Goal: Information Seeking & Learning: Learn about a topic

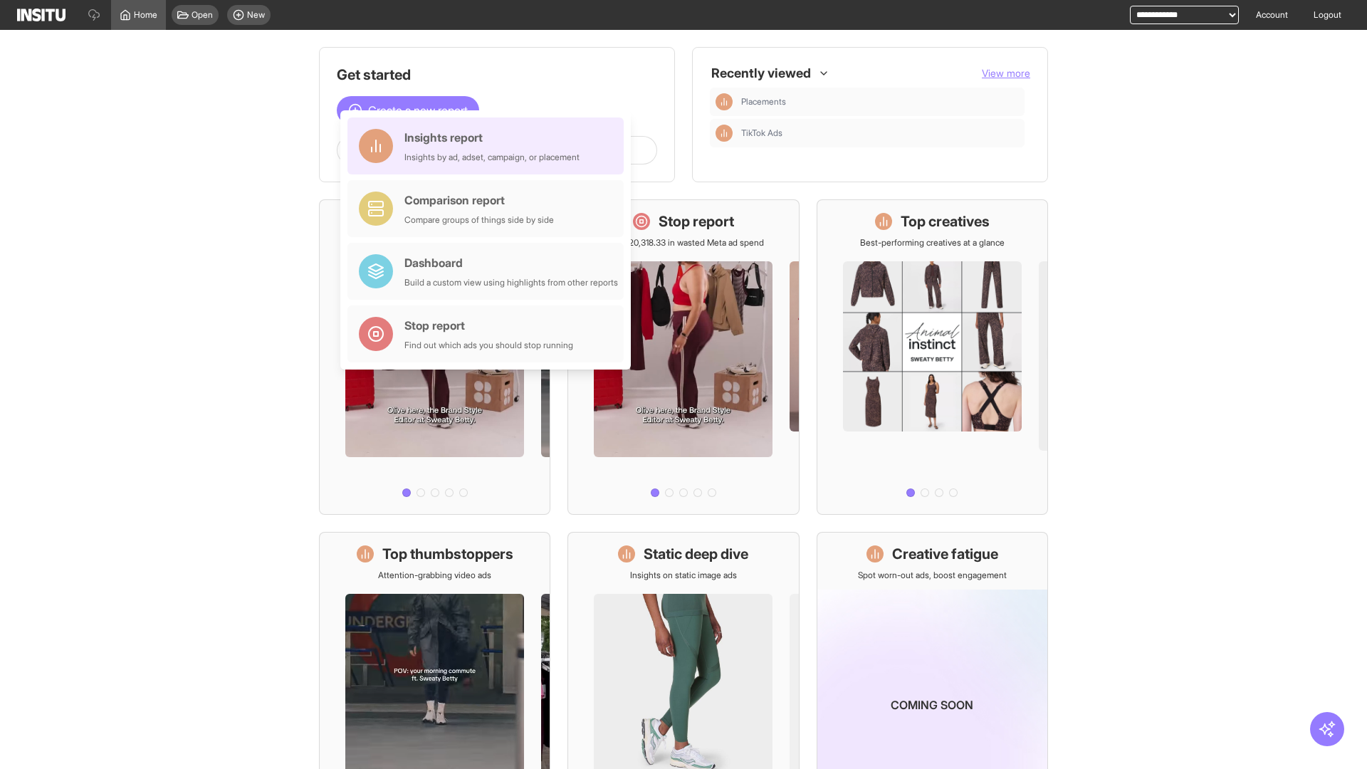
click at [489, 146] on div "Insights report Insights by ad, adset, campaign, or placement" at bounding box center [491, 146] width 175 height 34
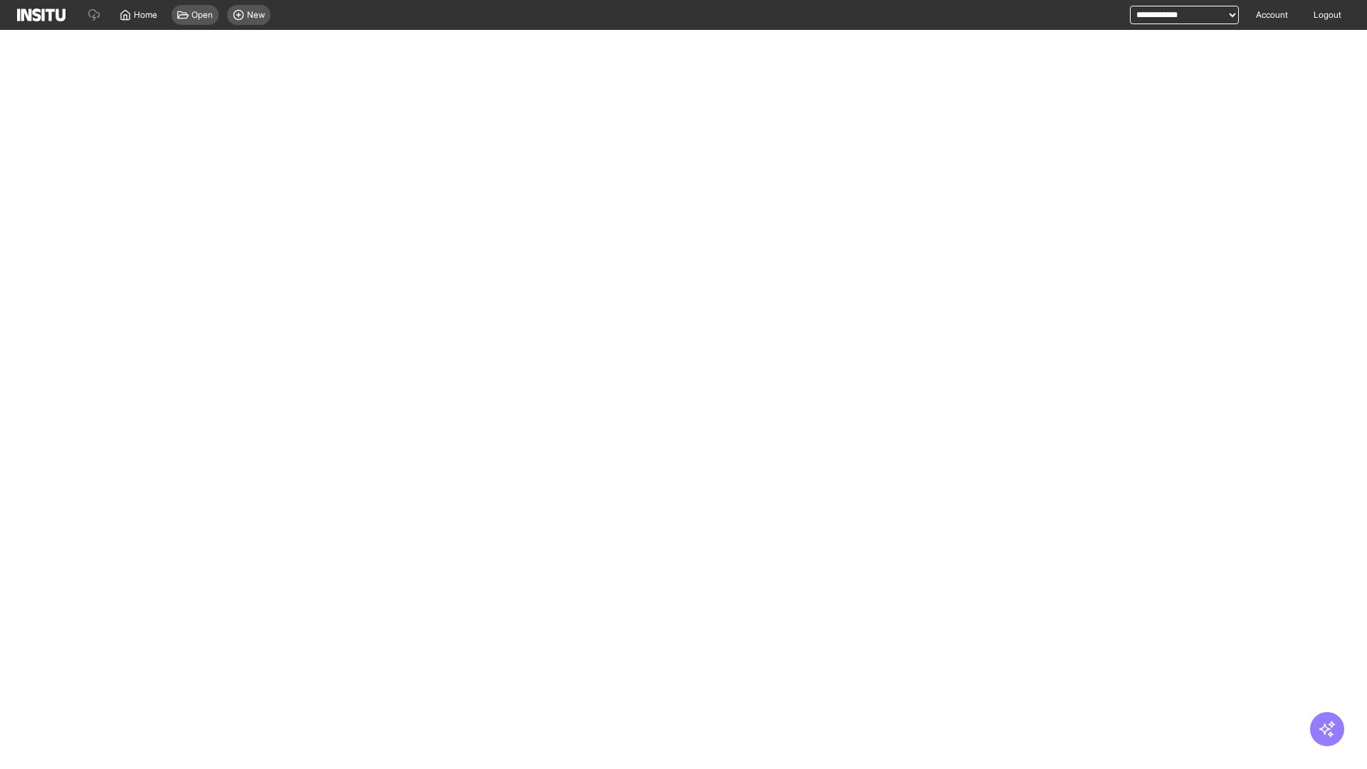
select select "**"
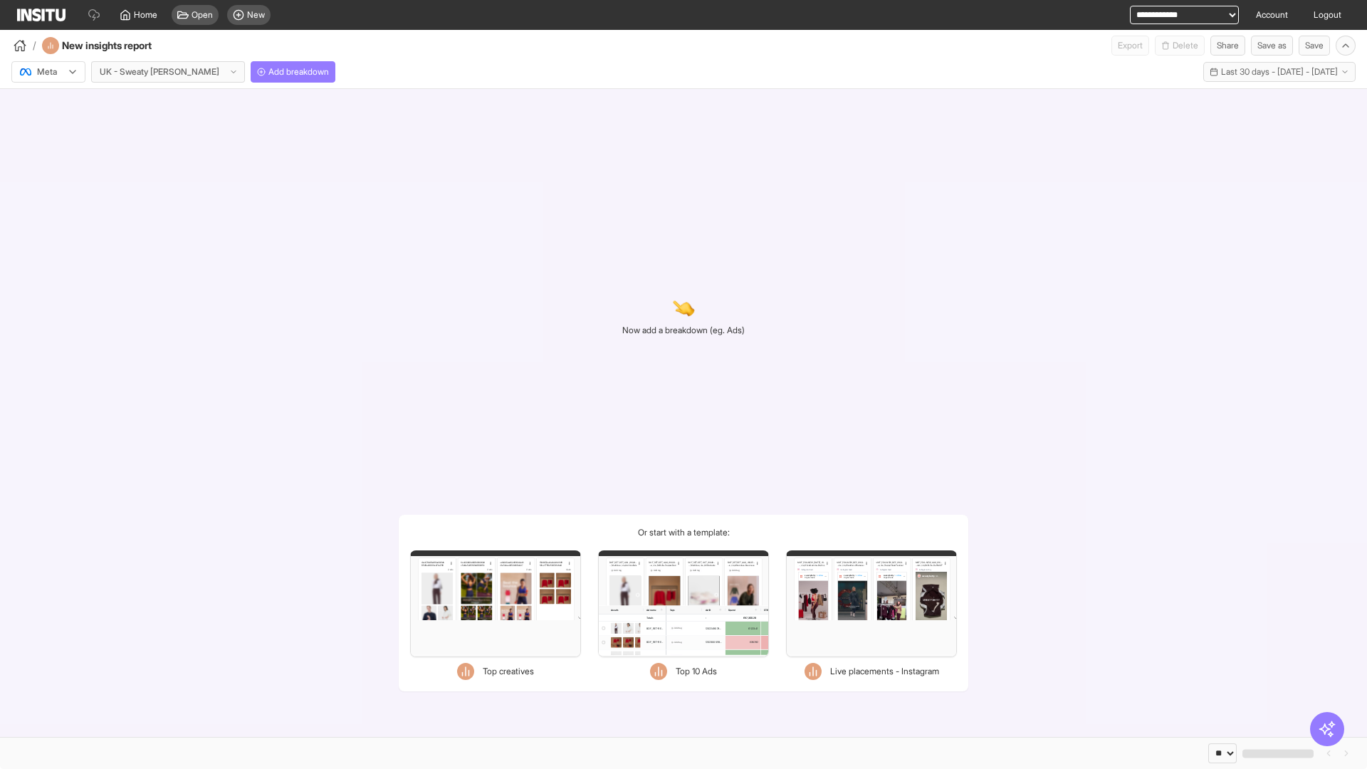
click at [48, 72] on div at bounding box center [39, 72] width 40 height 14
click at [48, 102] on span "Meta" at bounding box center [47, 102] width 19 height 13
click at [268, 72] on span "Add breakdown" at bounding box center [298, 71] width 61 height 11
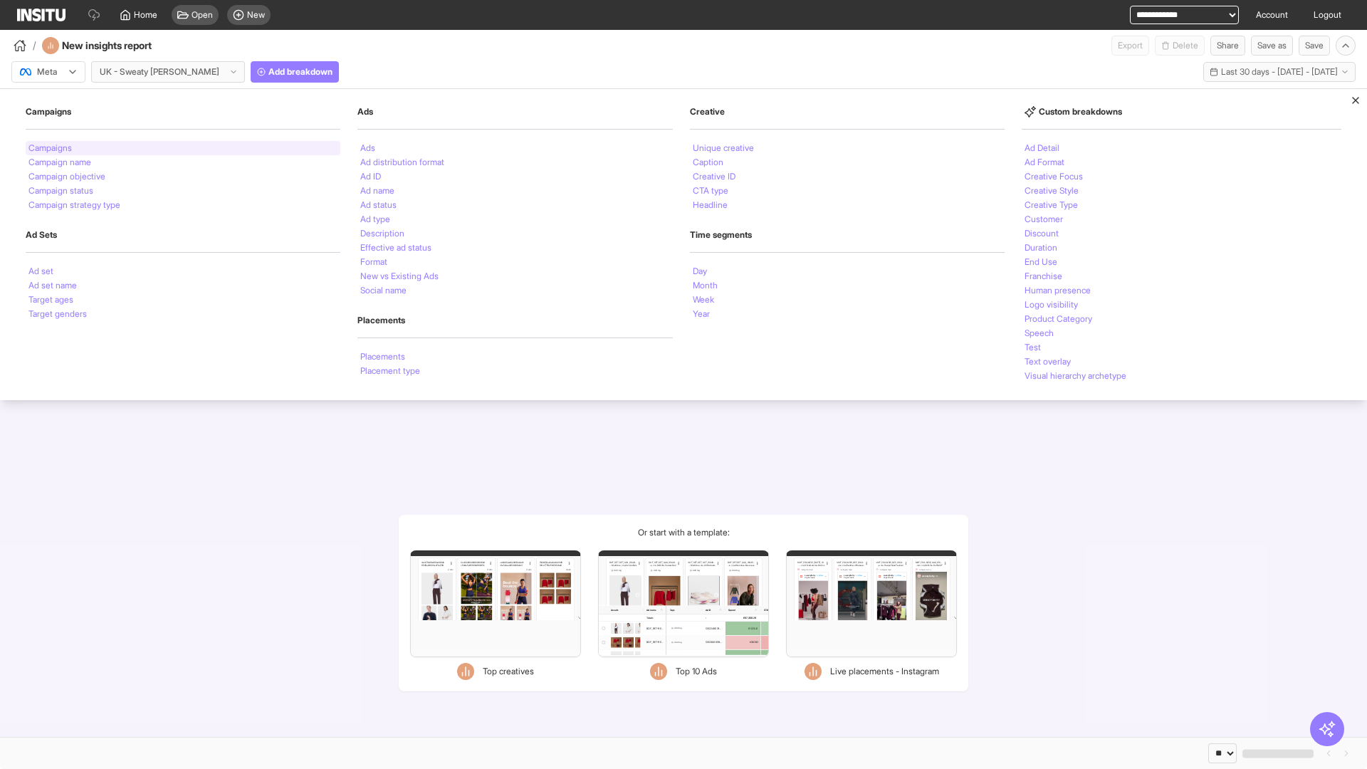
click at [51, 148] on li "Campaigns" at bounding box center [49, 148] width 43 height 9
